Goal: Task Accomplishment & Management: Use online tool/utility

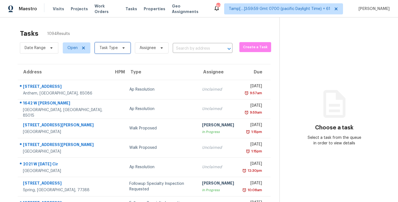
click at [121, 48] on icon at bounding box center [123, 48] width 4 height 4
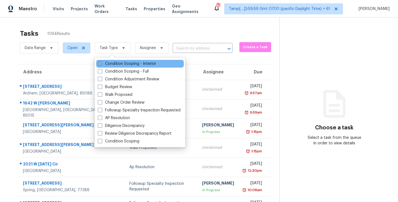
click at [100, 64] on span at bounding box center [100, 63] width 4 height 4
click at [100, 64] on input "Condition Scoping - Interior" at bounding box center [100, 63] width 4 height 4
checkbox input "true"
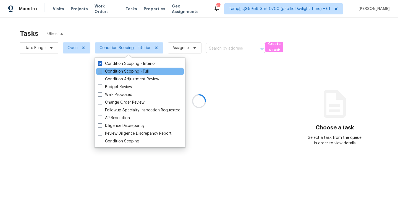
click at [100, 72] on span at bounding box center [100, 71] width 4 height 4
click at [100, 72] on input "Condition Scoping - Full" at bounding box center [100, 71] width 4 height 4
checkbox input "true"
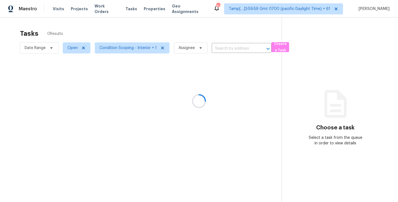
click at [207, 25] on div at bounding box center [199, 101] width 398 height 202
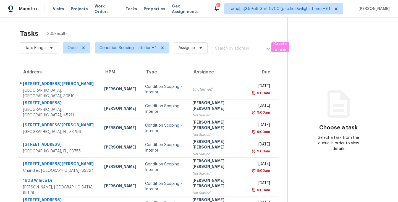
click at [222, 50] on input "text" at bounding box center [234, 48] width 44 height 9
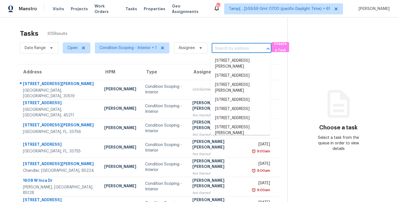
paste input "3303 Lockmoor Ln Dallas, TX, 75220"
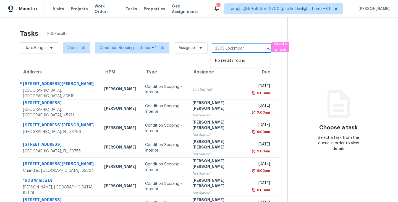
type input "3303 Lockmoor"
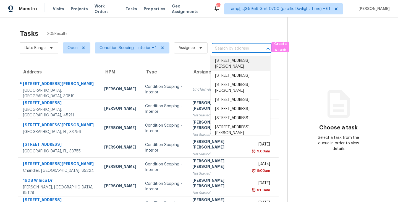
paste input "216 Brian Dr Pleasanton, TX, 78064"
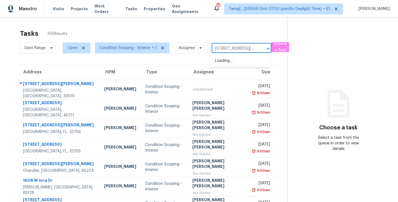
scroll to position [0, 22]
click at [228, 50] on input "216 Brian Dr Pleasanton, TX, 78064" at bounding box center [234, 48] width 44 height 9
type input "216 [PERSON_NAME] Dr"
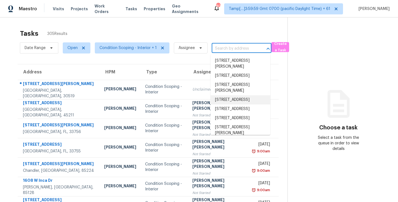
paste input "[STREET_ADDRESS][PERSON_NAME]"
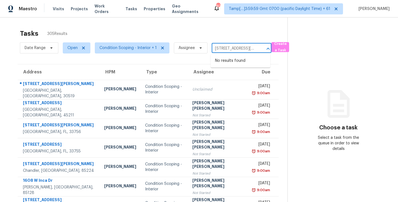
type input "216 [PERSON_NAME] Dr"
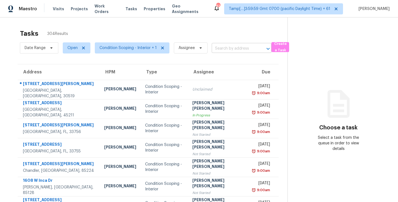
click at [223, 48] on input "text" at bounding box center [234, 48] width 44 height 9
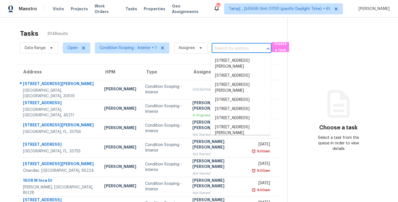
paste input "[STREET_ADDRESS][PERSON_NAME]"
type input "[STREET_ADDRESS][PERSON_NAME]"
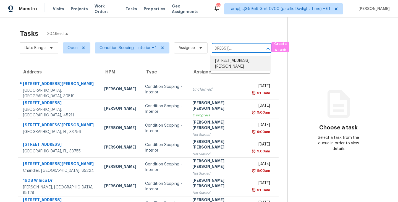
click at [223, 61] on li "[STREET_ADDRESS][PERSON_NAME]" at bounding box center [241, 63] width 60 height 15
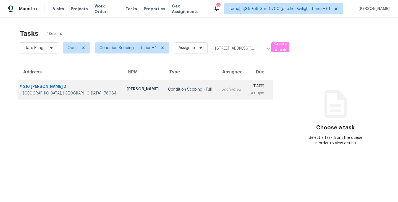
click at [168, 88] on div "Condition Scoping - Full" at bounding box center [190, 90] width 44 height 6
